Goal: Browse casually: Explore the website without a specific task or goal

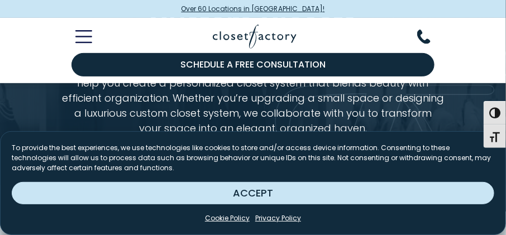
click at [274, 192] on button "ACCEPT" at bounding box center [253, 193] width 483 height 22
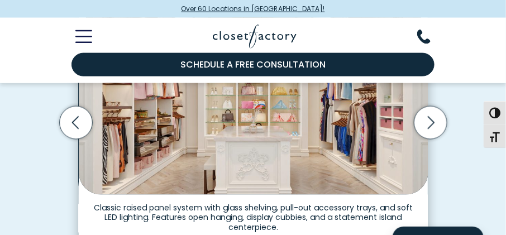
scroll to position [372, 0]
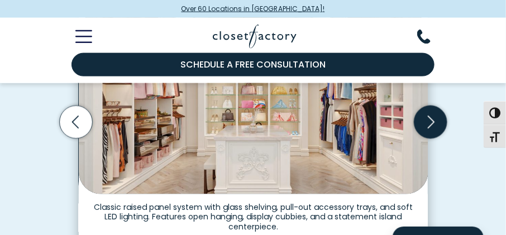
click at [419, 125] on icon "Next slide" at bounding box center [430, 122] width 33 height 33
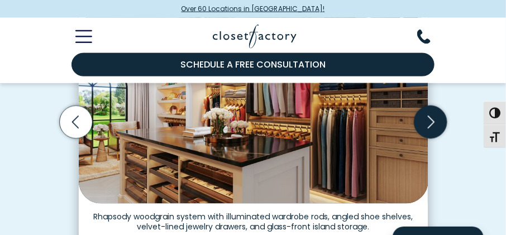
click at [426, 123] on icon "Next slide" at bounding box center [430, 122] width 33 height 33
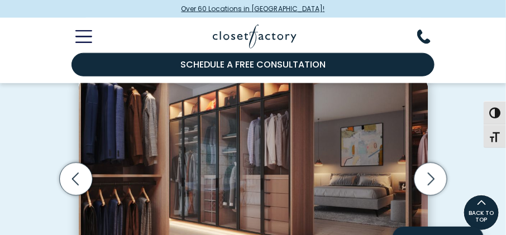
scroll to position [311, 0]
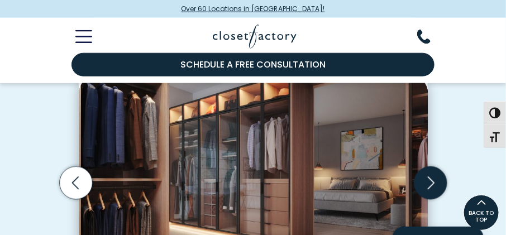
click at [427, 186] on icon "Next slide" at bounding box center [430, 183] width 33 height 33
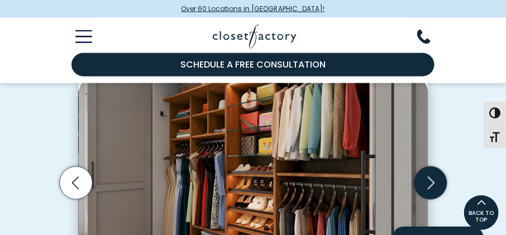
click at [427, 186] on icon "Next slide" at bounding box center [430, 183] width 33 height 33
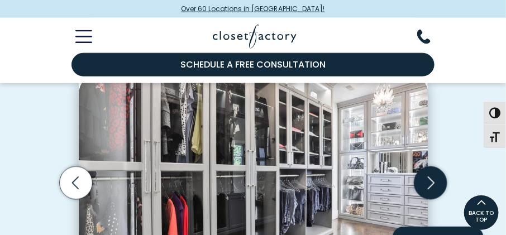
click at [427, 186] on icon "Next slide" at bounding box center [430, 183] width 33 height 33
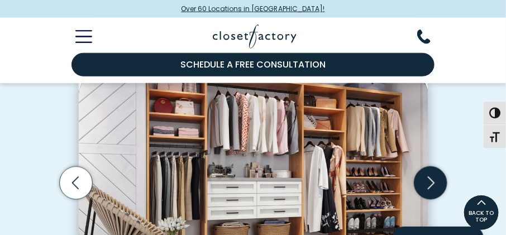
click at [427, 186] on icon "Next slide" at bounding box center [430, 183] width 33 height 33
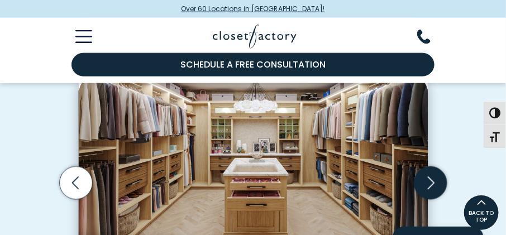
click at [427, 186] on icon "Next slide" at bounding box center [430, 183] width 33 height 33
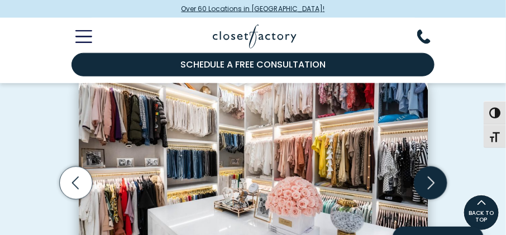
click at [427, 186] on icon "Next slide" at bounding box center [430, 183] width 33 height 33
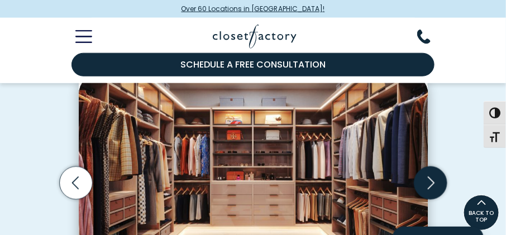
click at [427, 186] on icon "Next slide" at bounding box center [430, 183] width 33 height 33
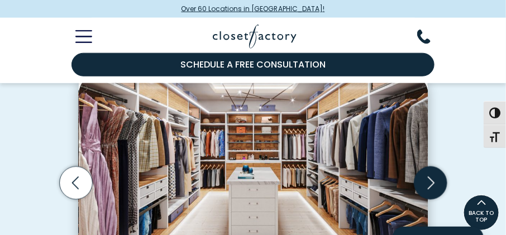
click at [427, 186] on icon "Next slide" at bounding box center [430, 183] width 33 height 33
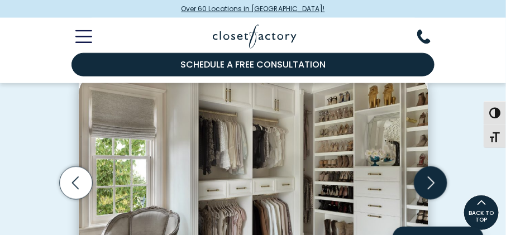
click at [427, 186] on icon "Next slide" at bounding box center [430, 183] width 33 height 33
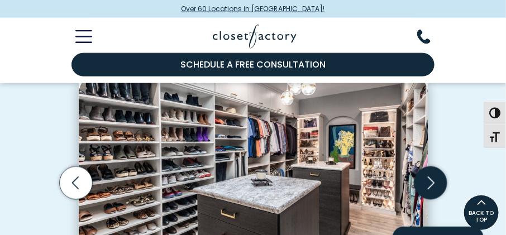
click at [427, 185] on icon "Next slide" at bounding box center [430, 183] width 33 height 33
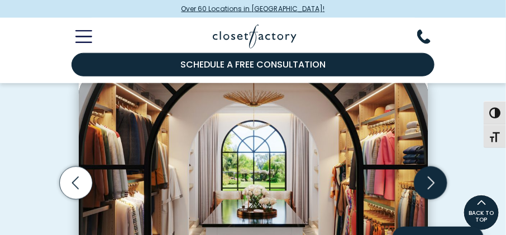
click at [424, 183] on icon "Next slide" at bounding box center [430, 183] width 33 height 33
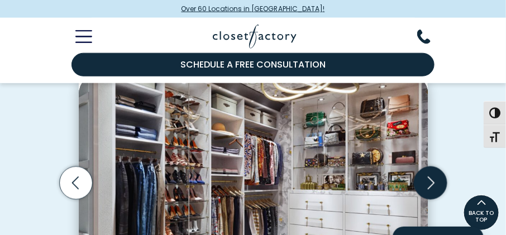
click at [423, 181] on icon "Next slide" at bounding box center [430, 183] width 33 height 33
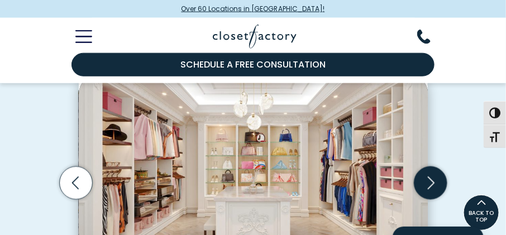
click at [423, 181] on icon "Next slide" at bounding box center [430, 183] width 33 height 33
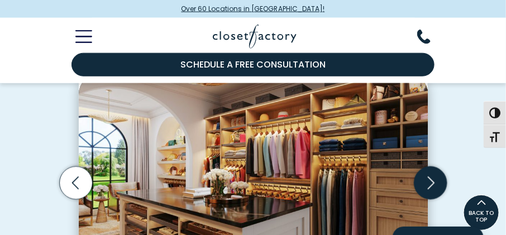
click at [423, 181] on icon "Next slide" at bounding box center [430, 183] width 33 height 33
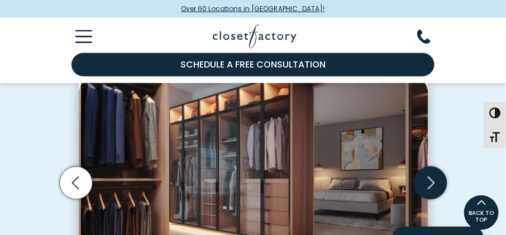
click at [423, 181] on icon "Next slide" at bounding box center [430, 183] width 33 height 33
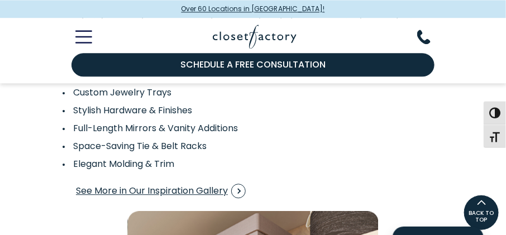
scroll to position [1709, 0]
